Goal: Task Accomplishment & Management: Use online tool/utility

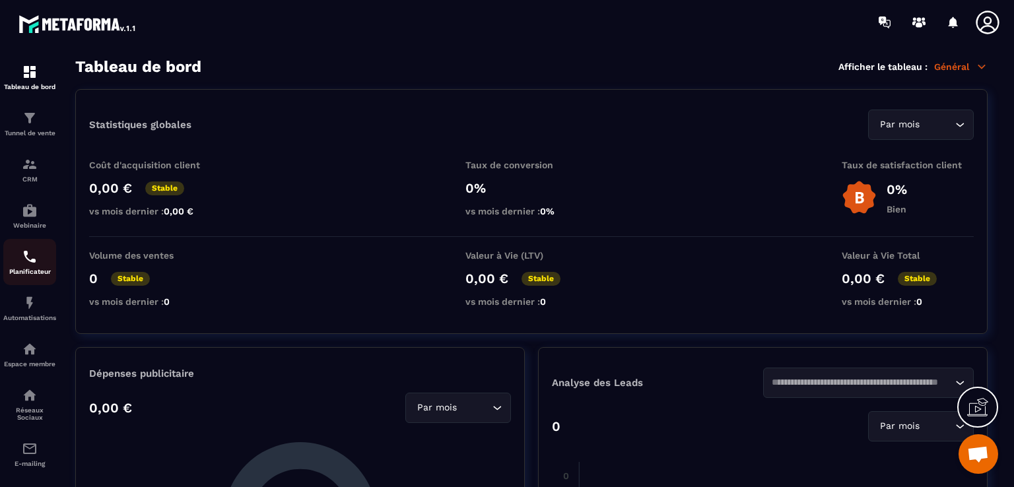
click at [26, 265] on img at bounding box center [30, 257] width 16 height 16
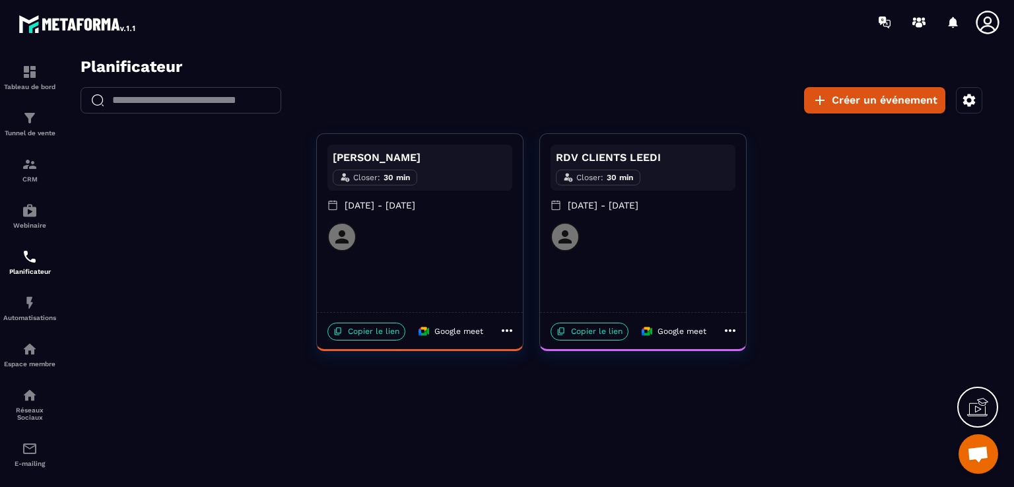
click at [507, 337] on icon at bounding box center [507, 331] width 16 height 16
click at [518, 351] on icon at bounding box center [515, 356] width 13 height 13
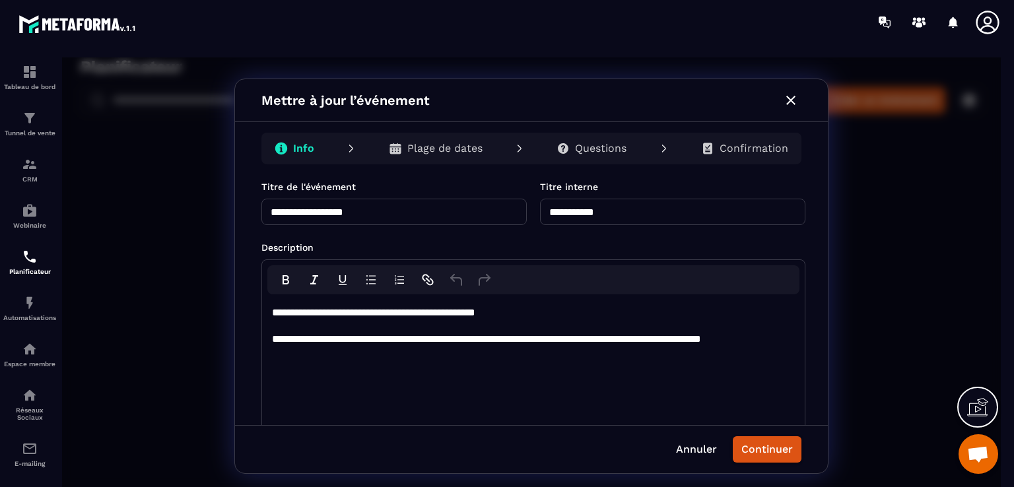
click at [787, 98] on icon "button" at bounding box center [791, 100] width 16 height 16
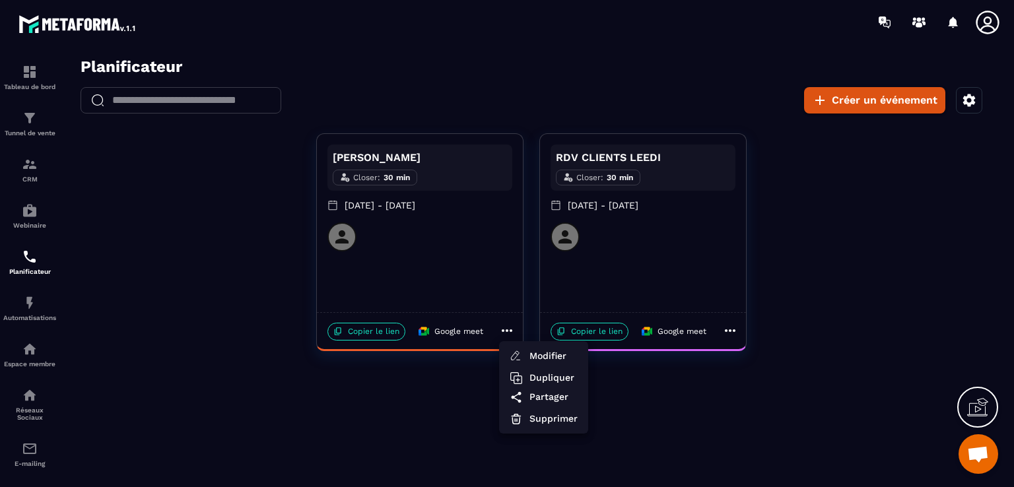
click at [505, 333] on div at bounding box center [531, 275] width 938 height 437
click at [505, 332] on icon at bounding box center [507, 331] width 16 height 16
click at [379, 336] on div at bounding box center [531, 275] width 938 height 437
click at [363, 335] on p "Copier le lien" at bounding box center [366, 332] width 78 height 18
